Goal: Navigation & Orientation: Find specific page/section

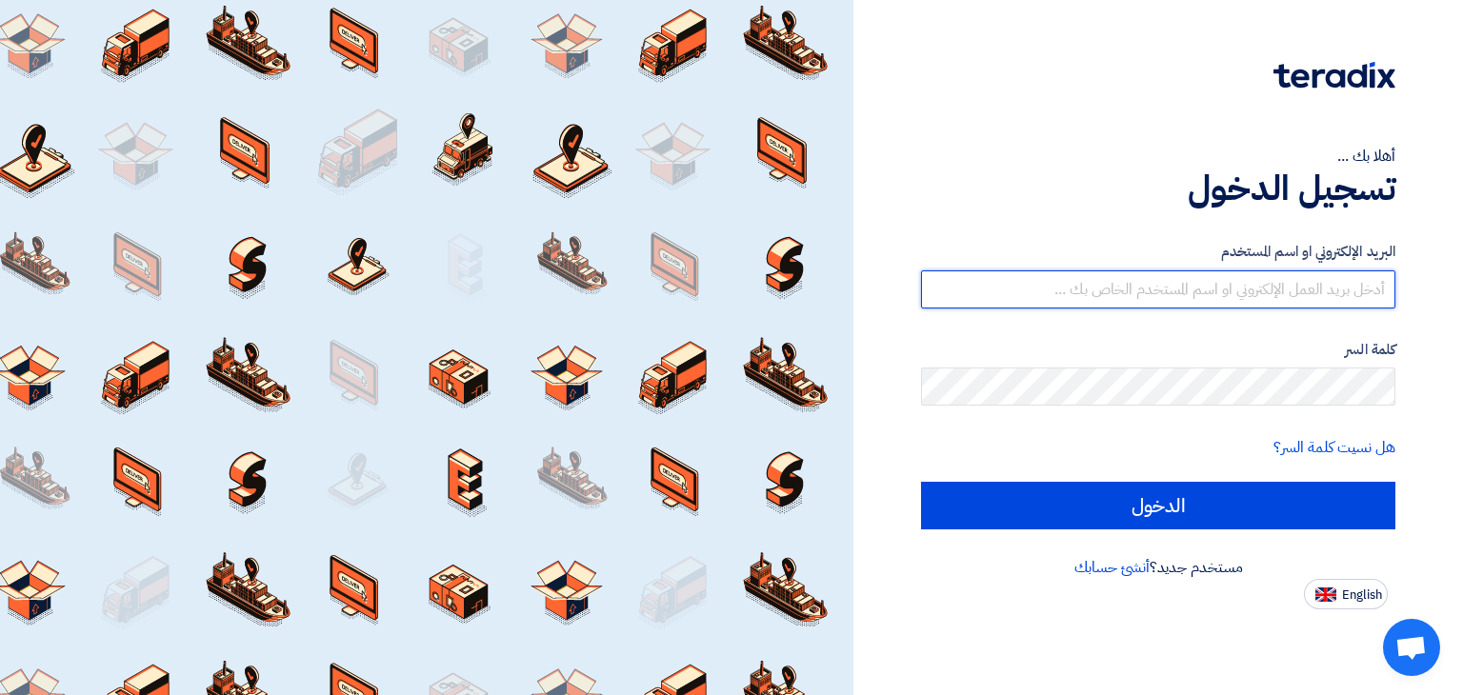
click at [1100, 294] on input "text" at bounding box center [1158, 290] width 474 height 38
type input "[EMAIL_ADDRESS][DOMAIN_NAME]"
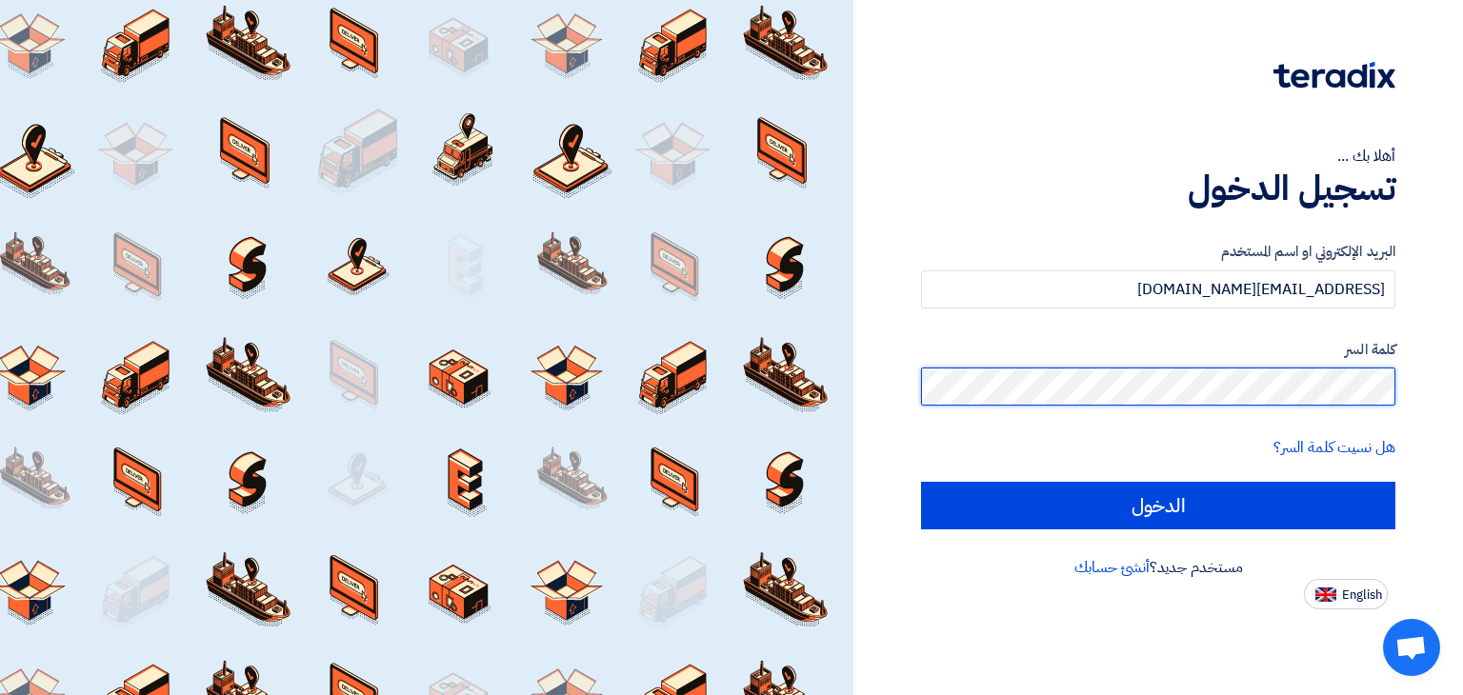
click at [921, 482] on input "الدخول" at bounding box center [1158, 506] width 474 height 48
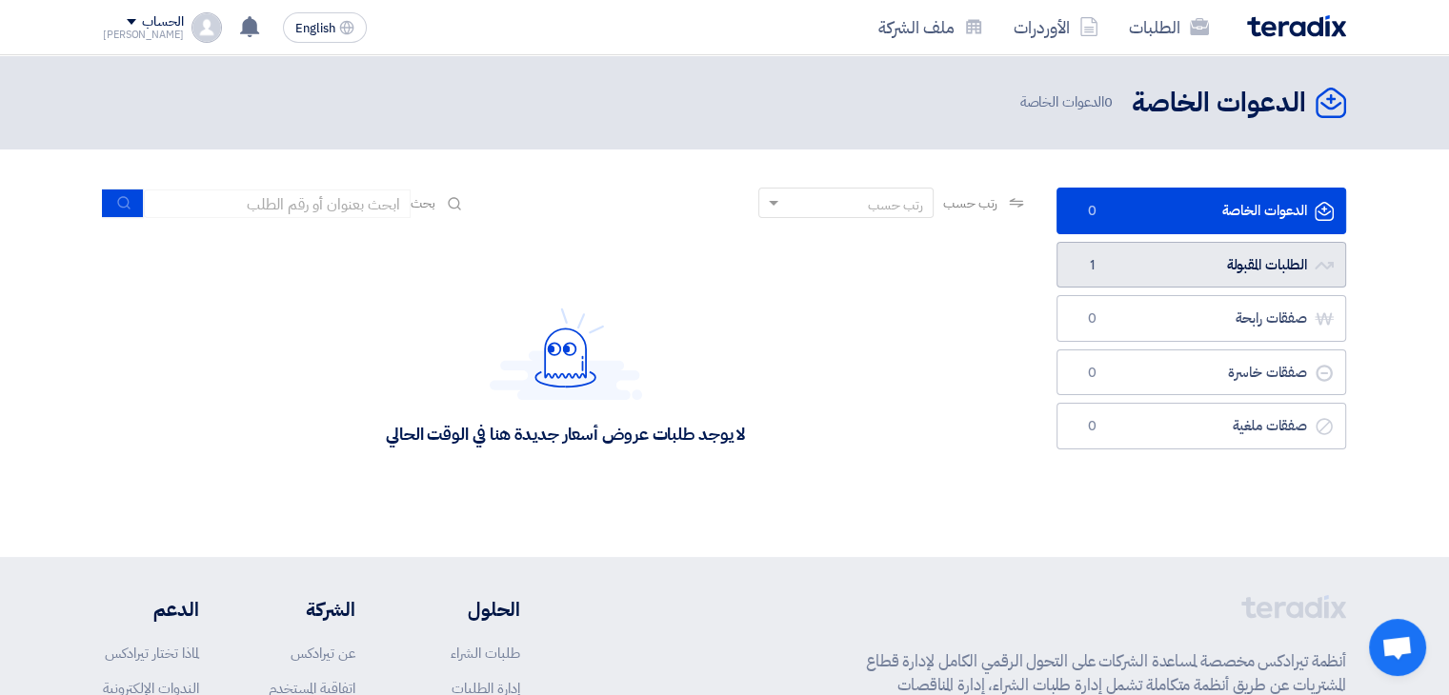
click at [1220, 280] on link "الطلبات المقبولة الطلبات المقبولة 1" at bounding box center [1201, 265] width 290 height 47
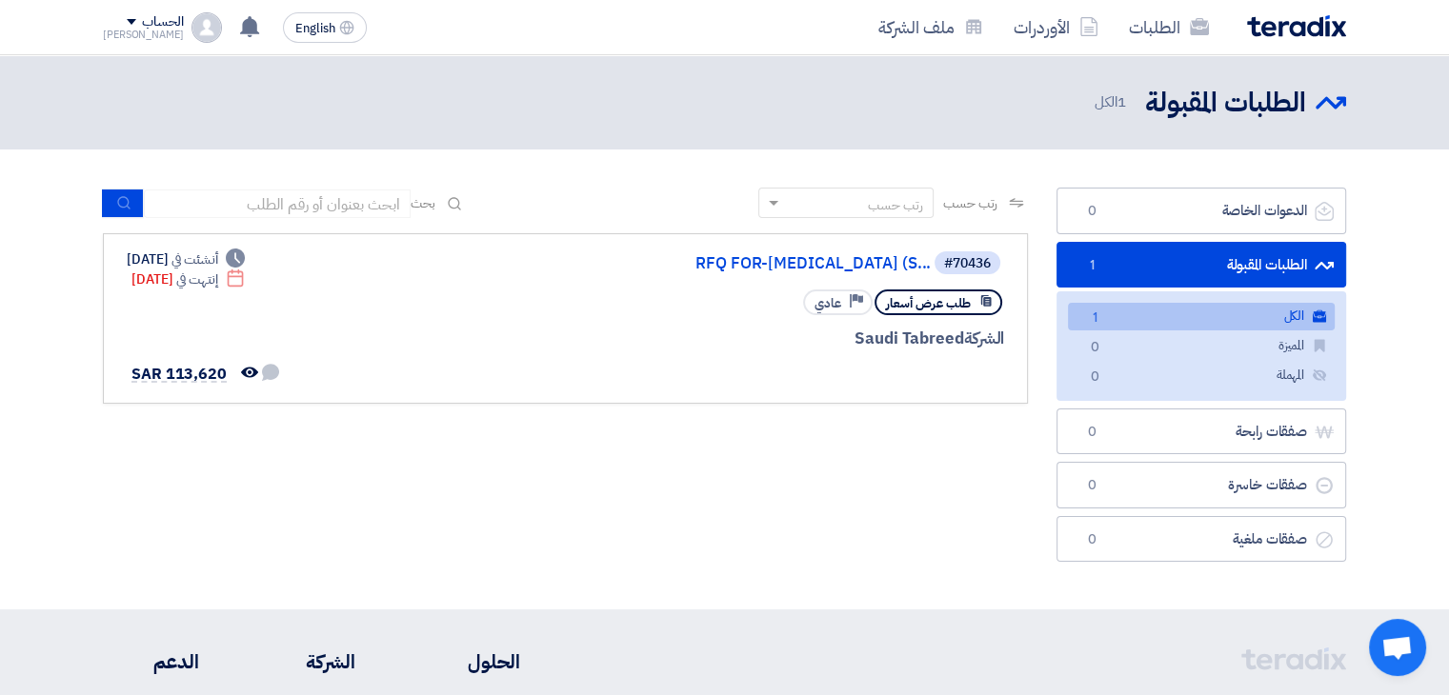
click at [1307, 316] on link "الكل الكل 1" at bounding box center [1201, 317] width 267 height 28
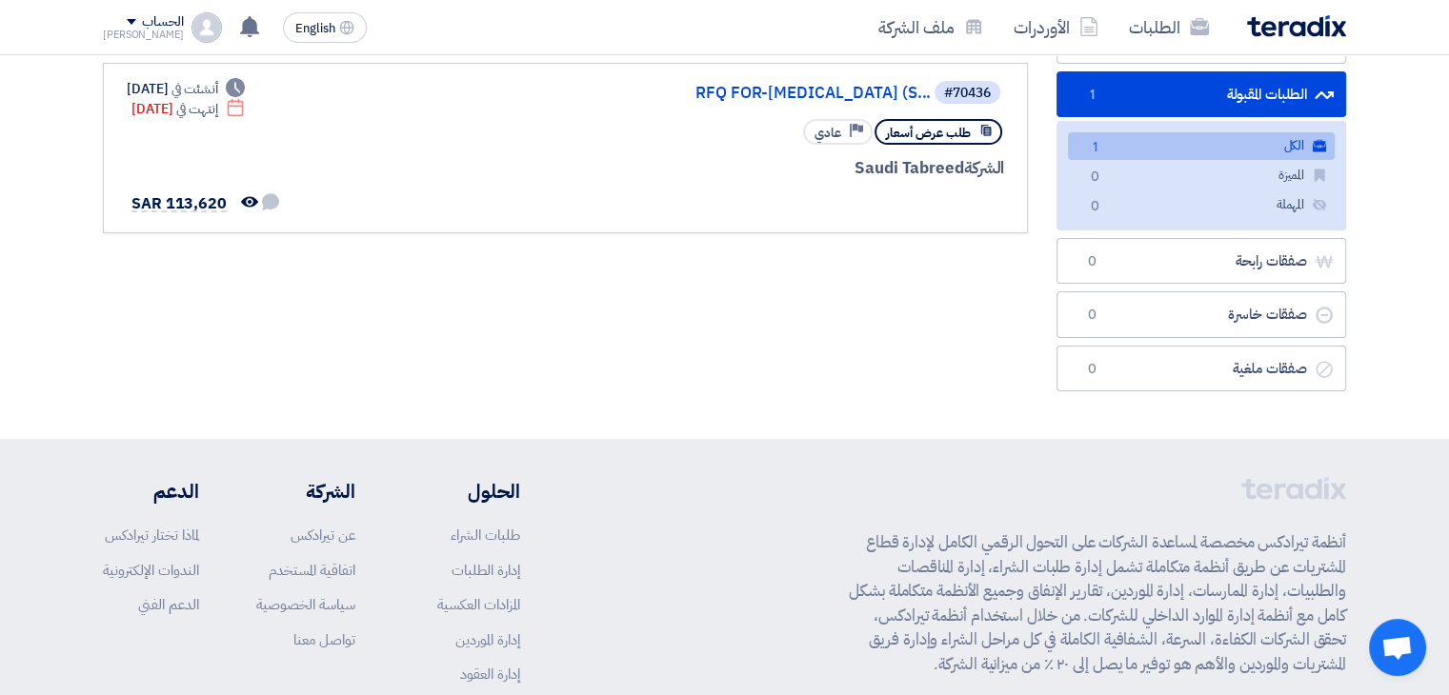
scroll to position [171, 0]
